Goal: Task Accomplishment & Management: Use online tool/utility

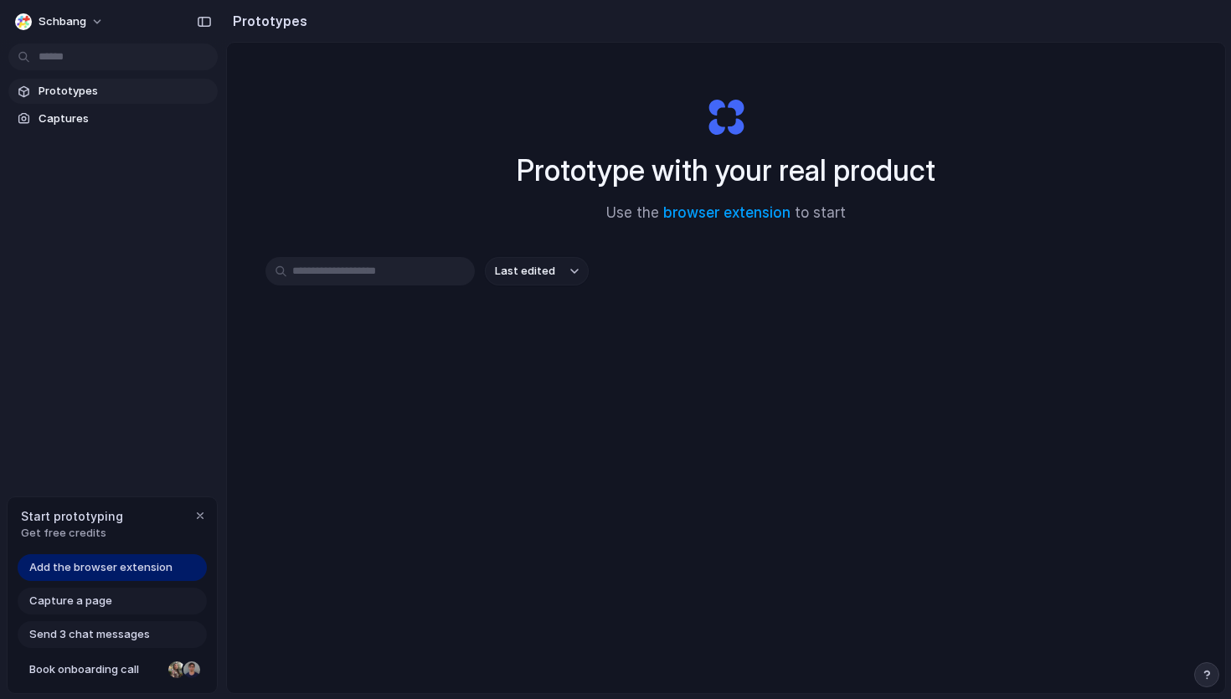
click at [544, 263] on span "Last edited" at bounding box center [525, 271] width 60 height 17
click at [543, 272] on div "Last edited Last created Alphabetical" at bounding box center [615, 349] width 1231 height 699
click at [543, 272] on span "Last edited" at bounding box center [525, 271] width 60 height 17
click at [543, 272] on div "Last edited Last created Alphabetical" at bounding box center [615, 349] width 1231 height 699
click at [90, 111] on span "Captures" at bounding box center [125, 119] width 172 height 17
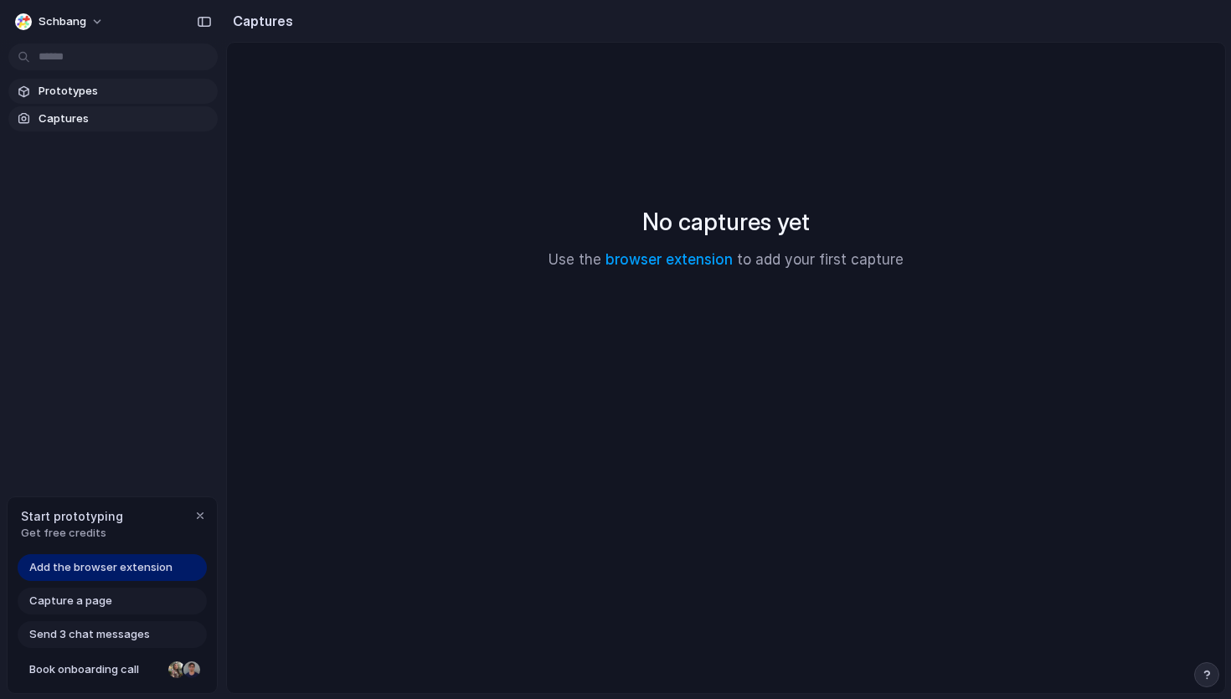
click at [97, 99] on span "Prototypes" at bounding box center [125, 91] width 172 height 17
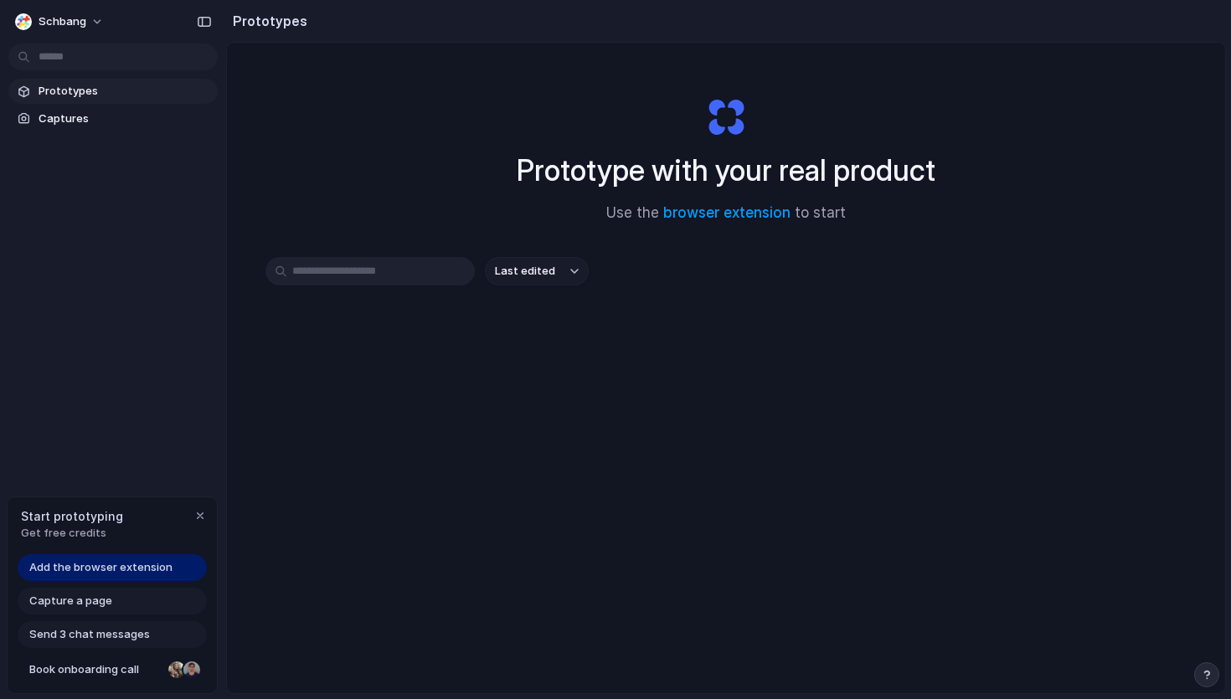
click at [528, 268] on span "Last edited" at bounding box center [525, 271] width 60 height 17
click at [373, 374] on div "Last edited Last created Alphabetical" at bounding box center [615, 349] width 1231 height 699
click at [138, 578] on div "Add the browser extension" at bounding box center [112, 567] width 189 height 27
click at [147, 573] on span "Add the browser extension" at bounding box center [100, 567] width 143 height 17
click at [177, 554] on div "Add the browser extension" at bounding box center [112, 567] width 189 height 27
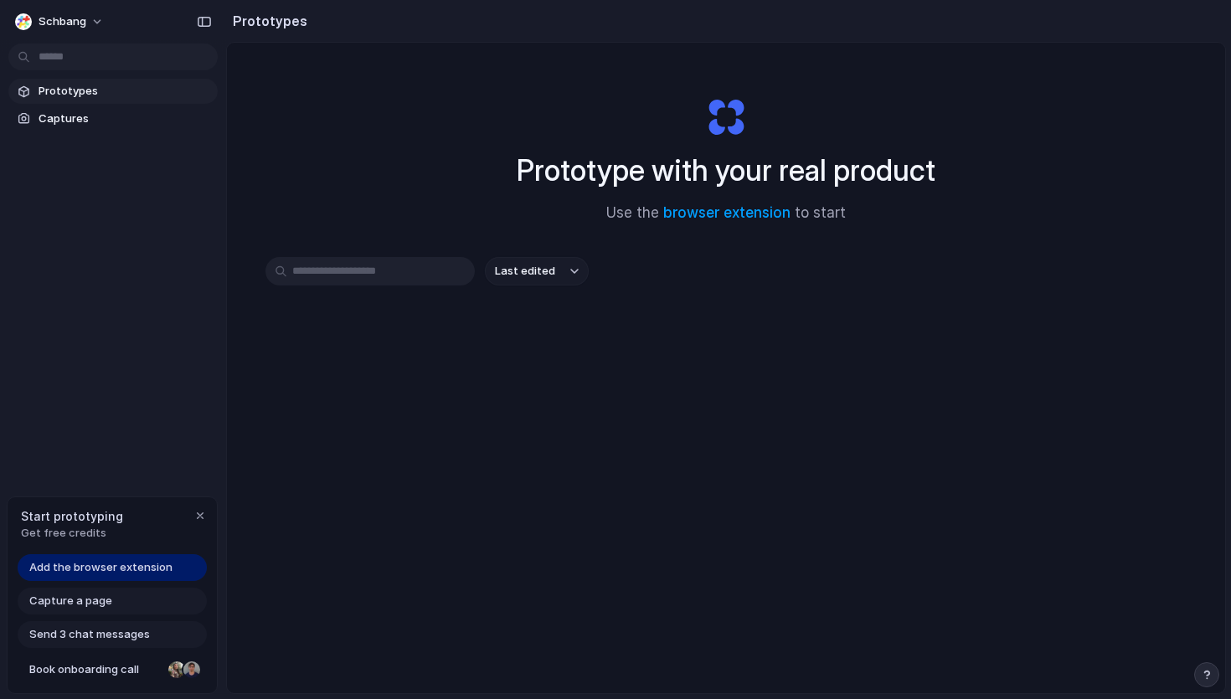
click at [144, 565] on span "Add the browser extension" at bounding box center [100, 567] width 143 height 17
click at [196, 516] on div "button" at bounding box center [199, 515] width 13 height 13
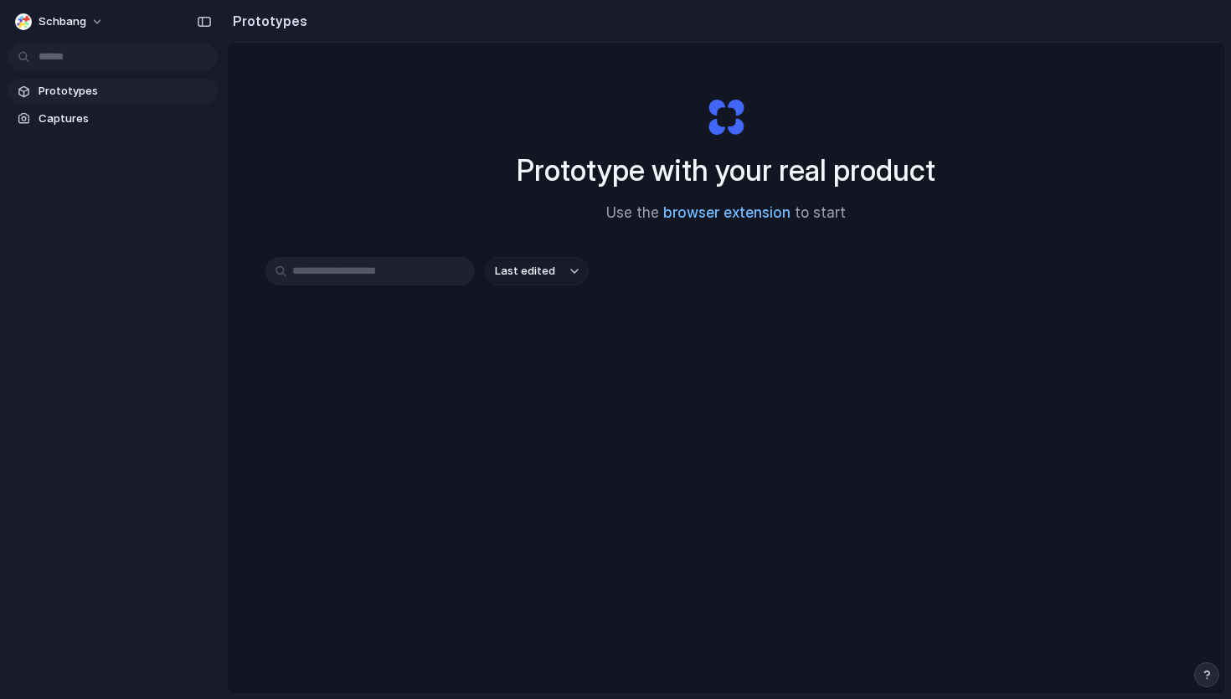
click at [687, 216] on link "browser extension" at bounding box center [726, 212] width 127 height 17
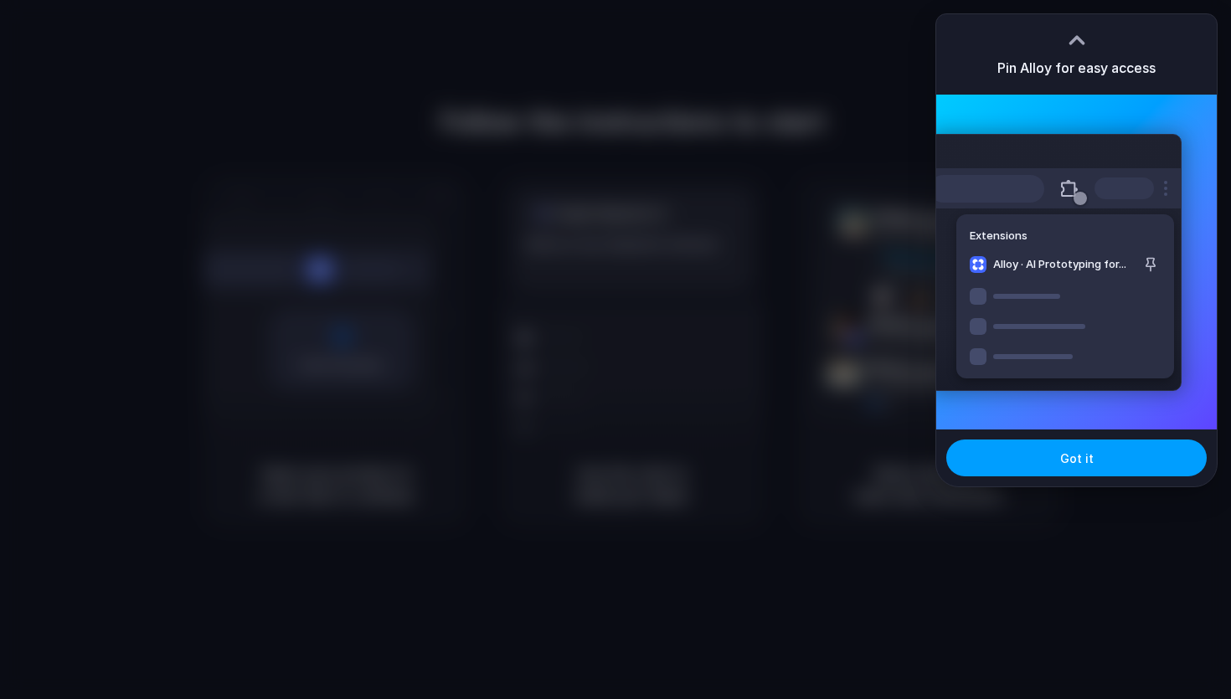
click at [1037, 466] on button "Got it" at bounding box center [1076, 458] width 260 height 37
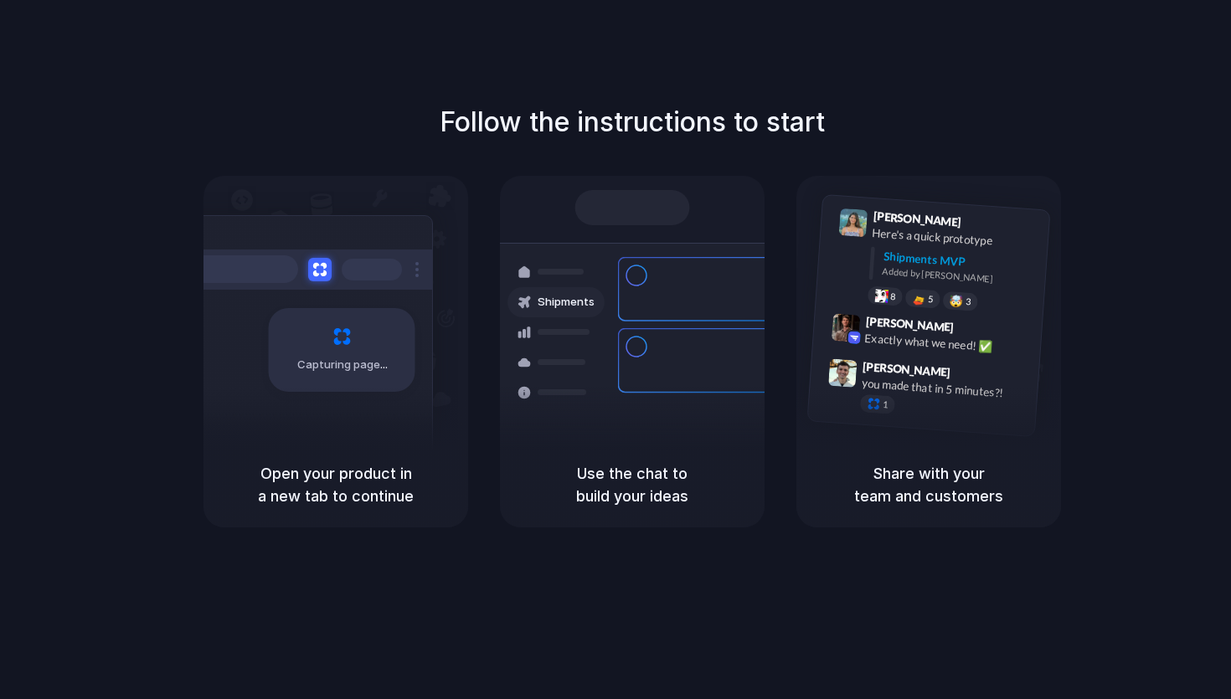
click at [374, 378] on div "Capturing page" at bounding box center [342, 350] width 147 height 84
click at [681, 197] on div at bounding box center [632, 207] width 115 height 35
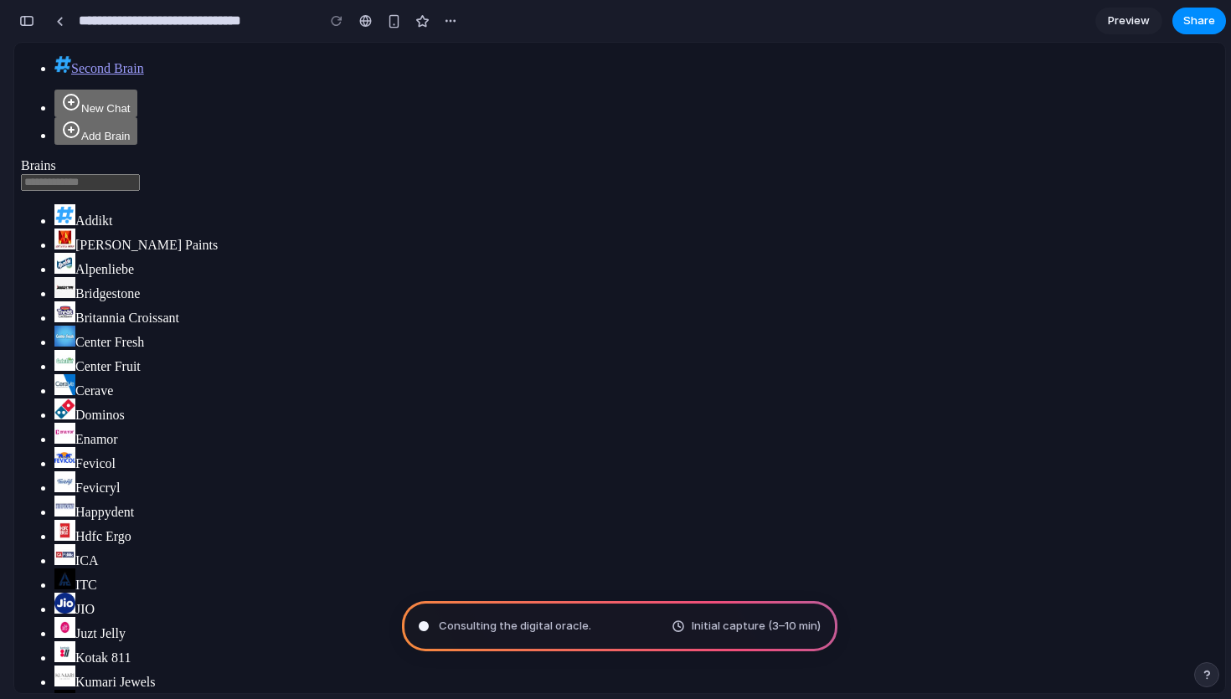
click at [109, 316] on ul "Addikt [PERSON_NAME] Paints Alpenliebe Bridgestone Britannia Croissant Center F…" at bounding box center [619, 568] width 1197 height 728
click at [112, 276] on span "Alpenliebe" at bounding box center [104, 269] width 59 height 14
click at [95, 228] on span "Addikt" at bounding box center [83, 221] width 58 height 14
type input "**********"
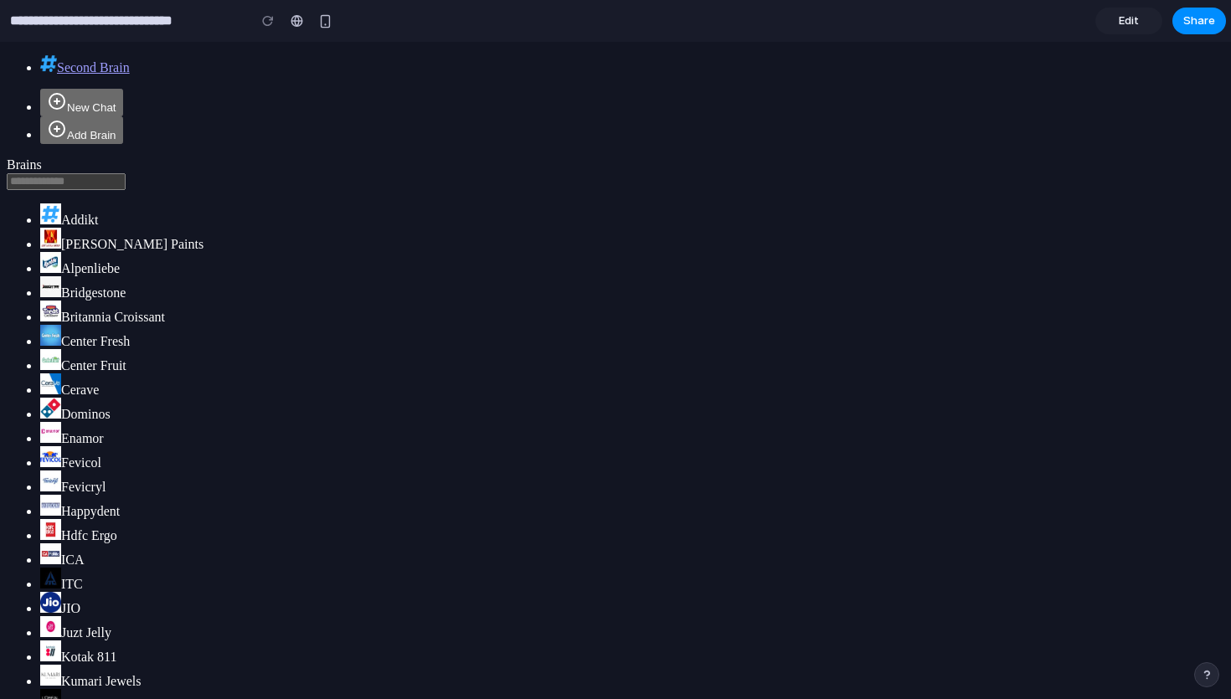
type input "**********"
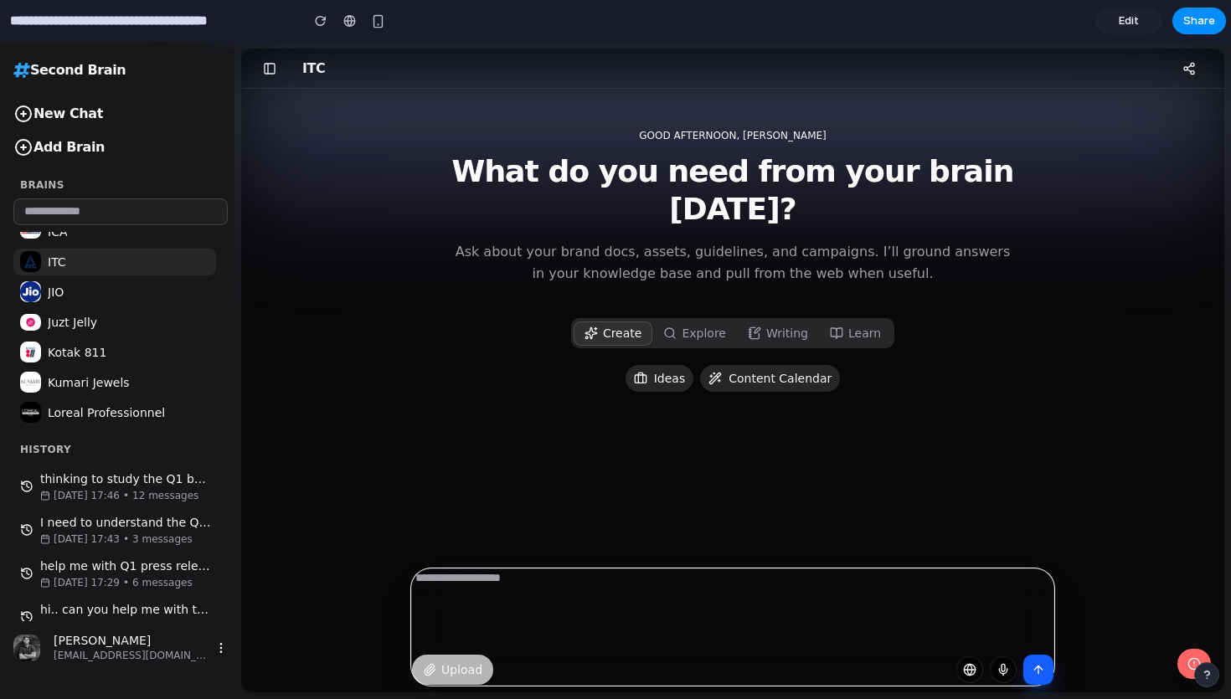
scroll to position [710, 0]
